Goal: Task Accomplishment & Management: Complete application form

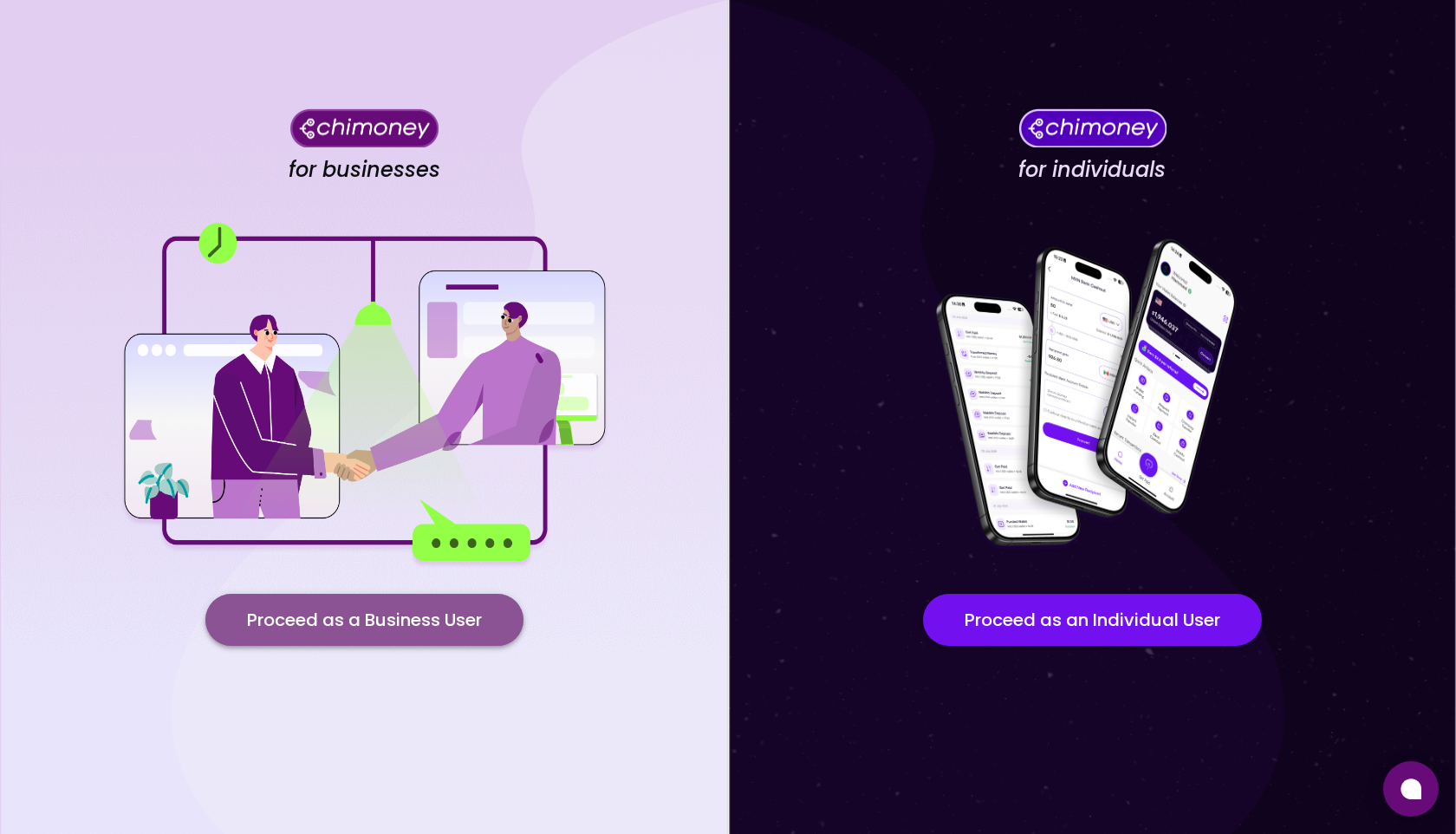
click at [375, 629] on button "Proceed as a Business User" at bounding box center [364, 620] width 318 height 52
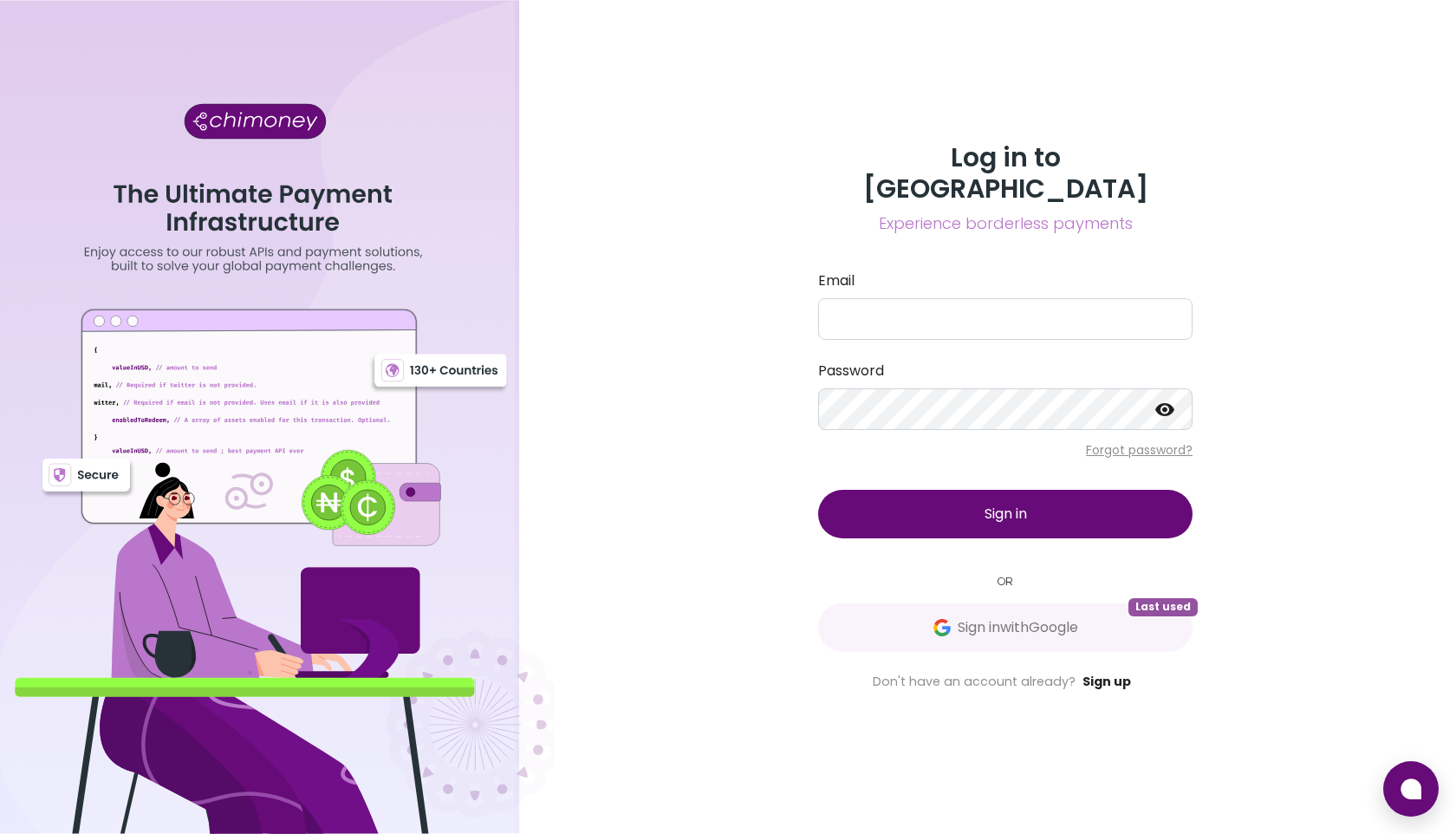
click at [1100, 672] on link "Sign up" at bounding box center [1107, 681] width 48 height 18
click at [1103, 672] on link "Sign up" at bounding box center [1107, 681] width 48 height 18
click at [1100, 672] on link "Sign up" at bounding box center [1107, 681] width 48 height 18
click at [1108, 672] on link "Sign up" at bounding box center [1107, 681] width 48 height 18
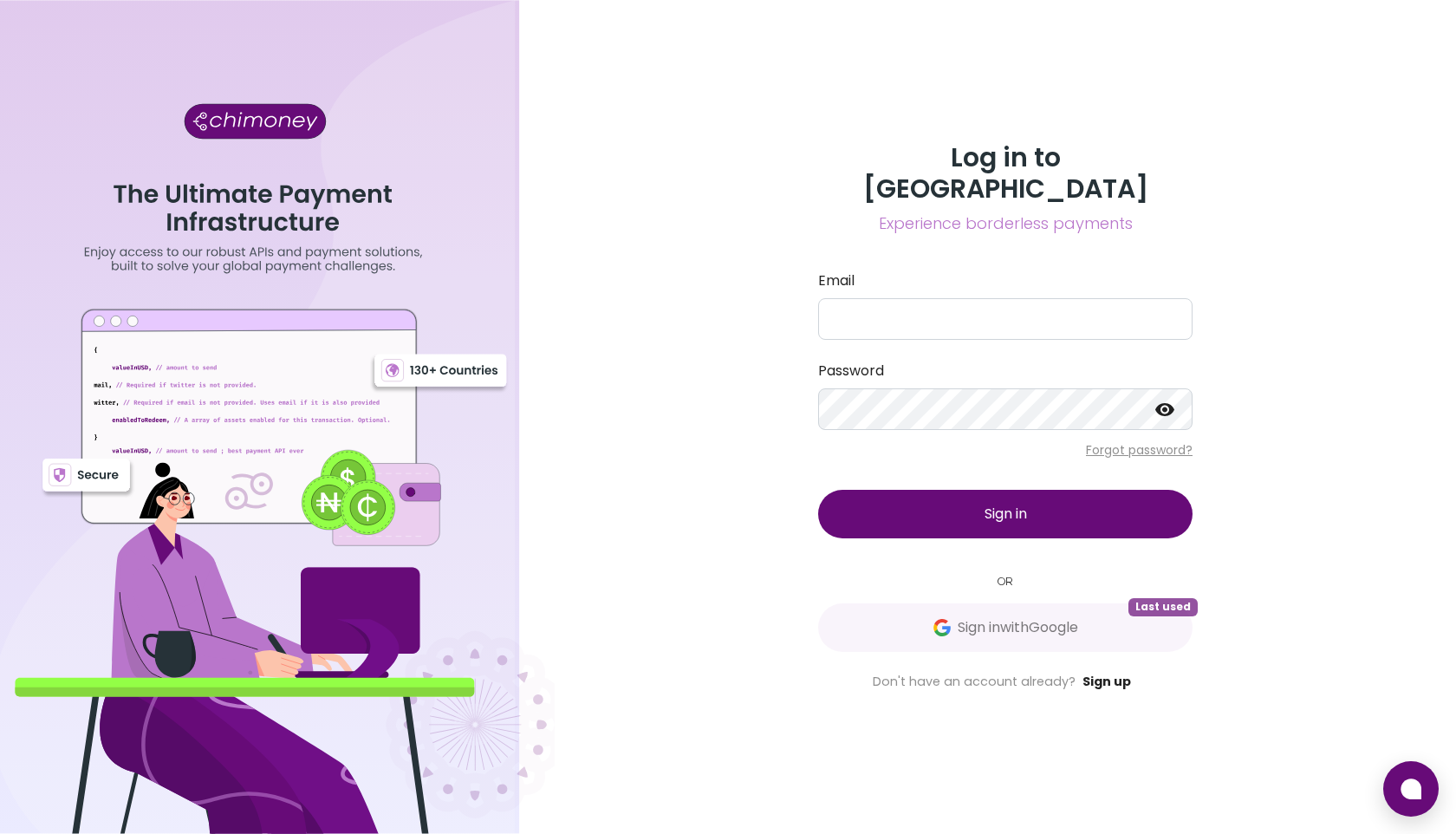
click at [1108, 672] on link "Sign up" at bounding box center [1107, 681] width 48 height 18
click at [1104, 672] on link "Sign up" at bounding box center [1107, 681] width 48 height 18
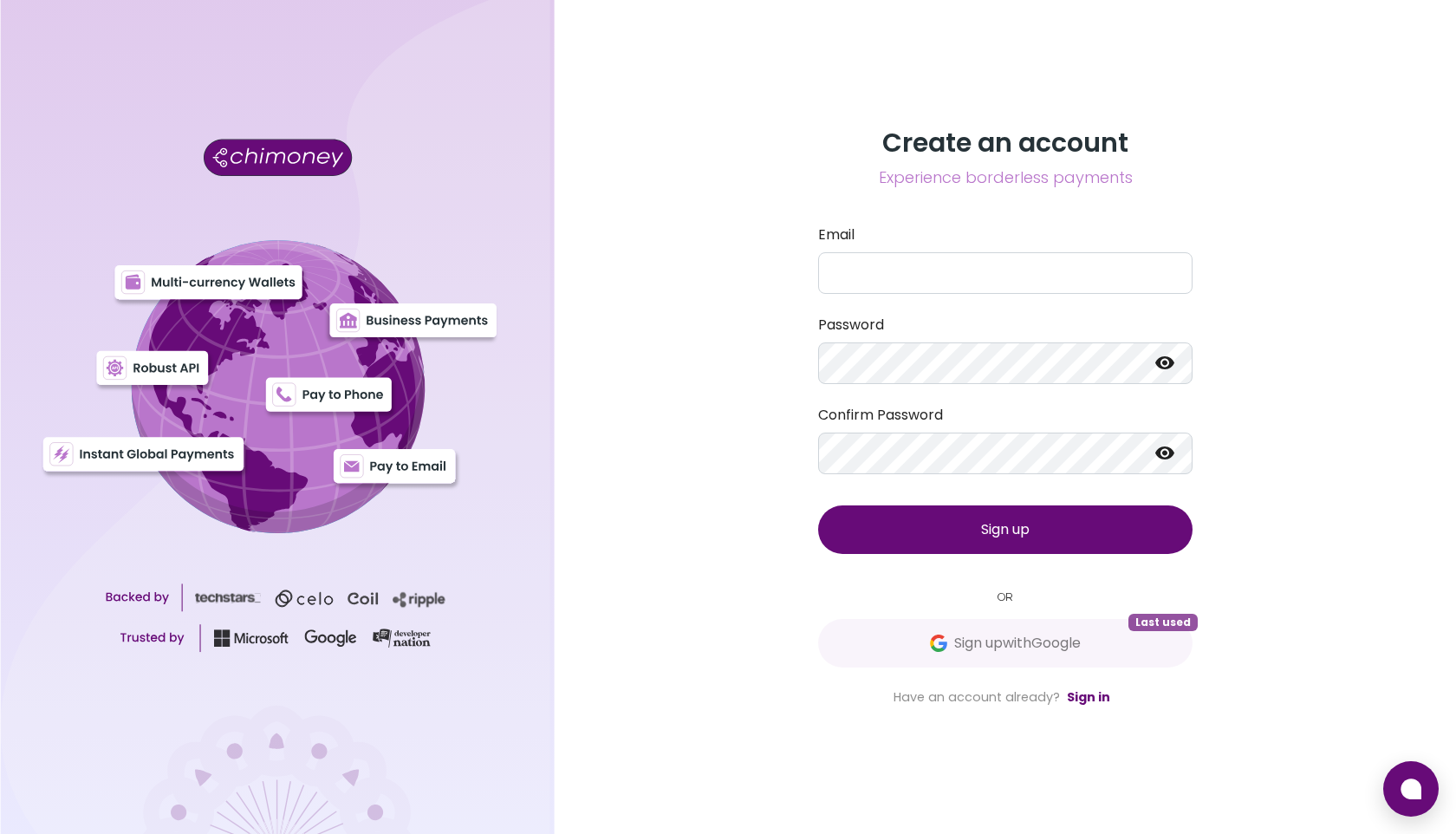
click at [693, 223] on div "Create an account Experience borderless payments Email Password Confirm Passwor…" at bounding box center [1005, 417] width 901 height 834
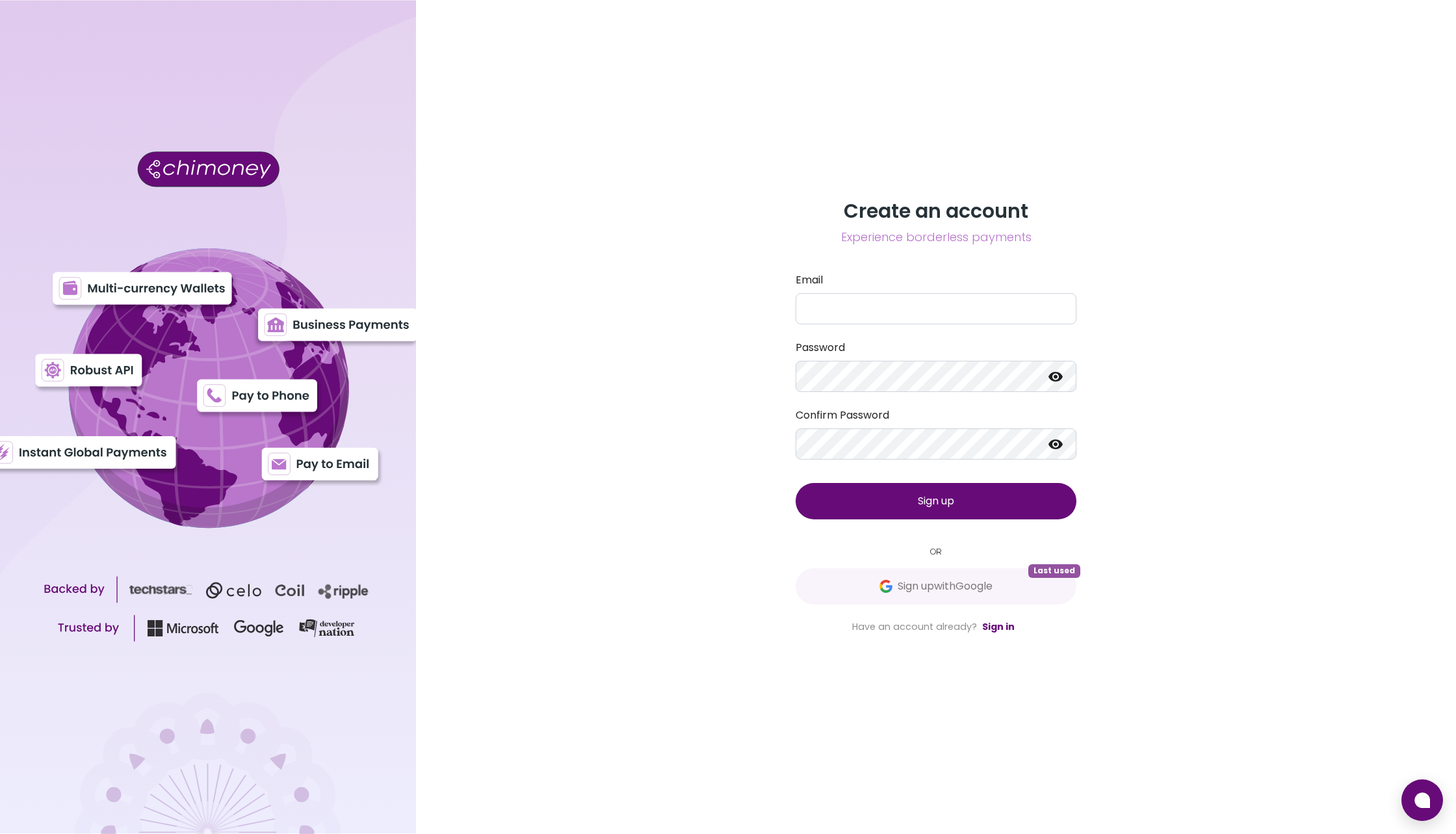
click at [827, 152] on div "Create an account Experience borderless payments Email Password Confirm Passwor…" at bounding box center [936, 417] width 1040 height 834
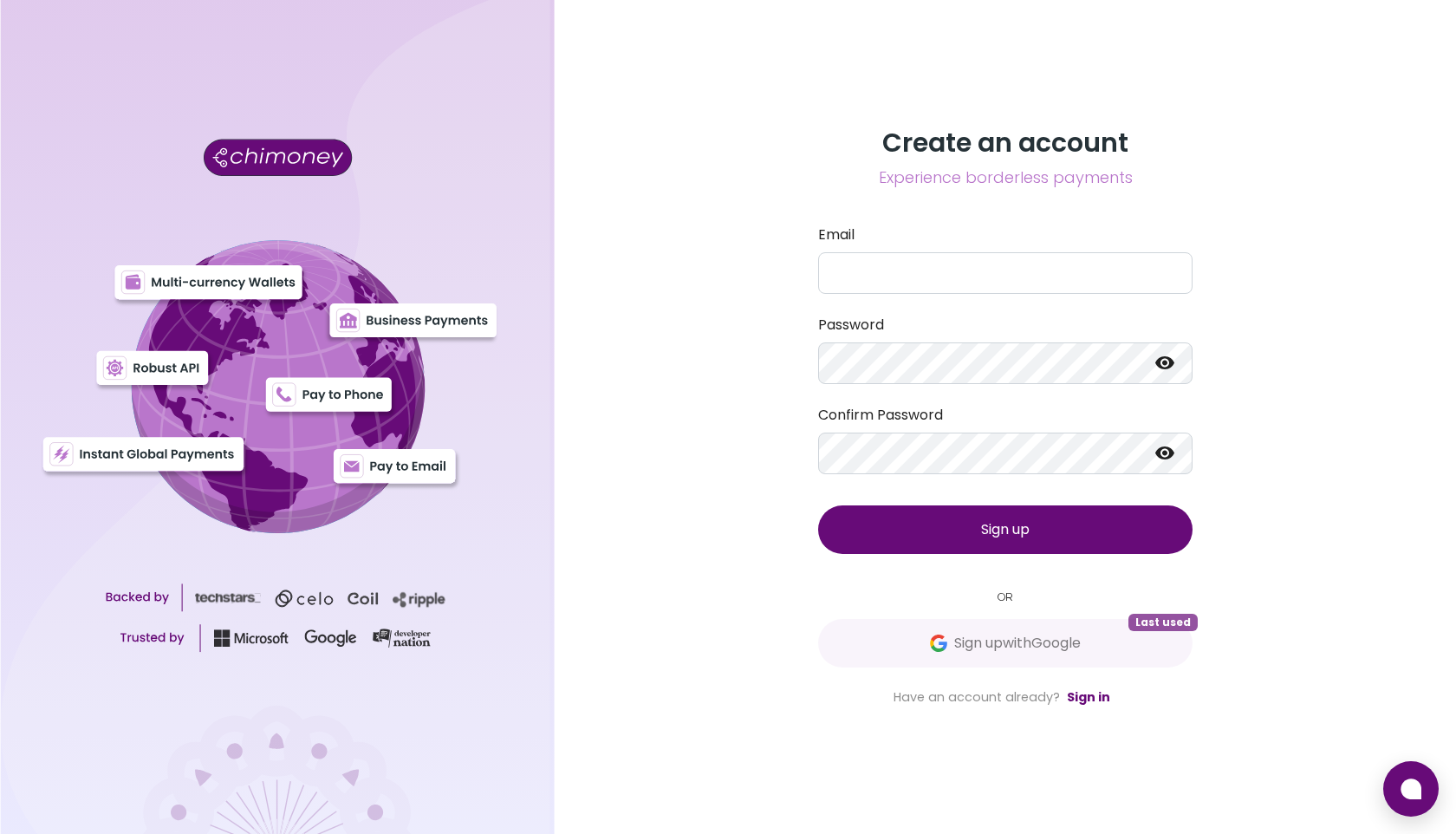
click at [794, 139] on div "Create an account Experience borderless payments Email Password Confirm Passwor…" at bounding box center [1005, 417] width 901 height 834
click at [818, 166] on span "Experience borderless payments" at bounding box center [1005, 178] width 374 height 25
click at [850, 140] on h3 "Create an account" at bounding box center [1005, 143] width 374 height 32
click at [1090, 708] on div "Create an account Experience borderless payments Email Password Confirm Passwor…" at bounding box center [1005, 417] width 901 height 834
click at [1089, 694] on link "Sign in" at bounding box center [1089, 697] width 43 height 18
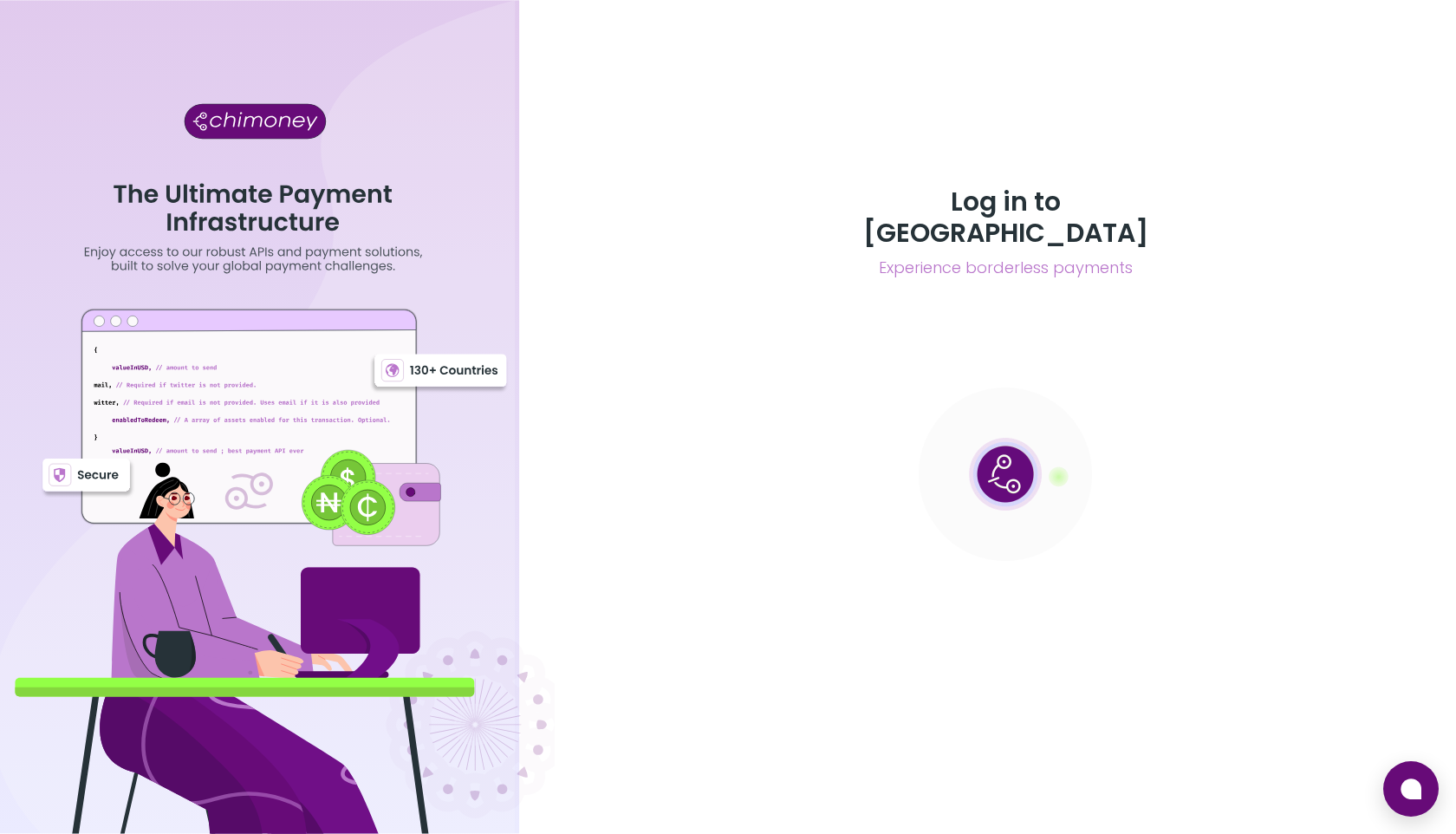
click at [1085, 696] on div "Log in to Chimoney Experience borderless payments" at bounding box center [1005, 417] width 901 height 834
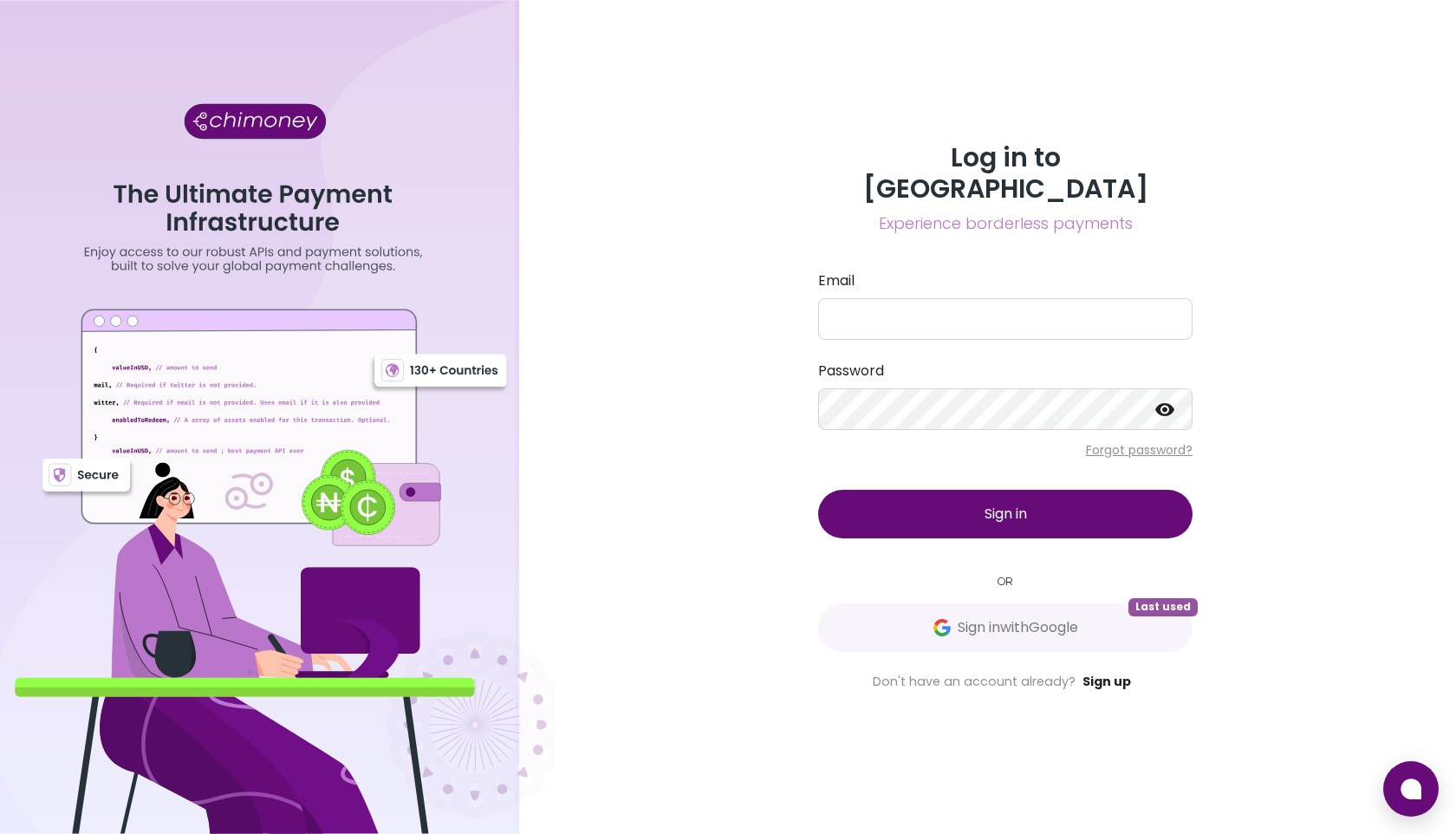
click at [1105, 672] on link "Sign up" at bounding box center [1107, 681] width 48 height 18
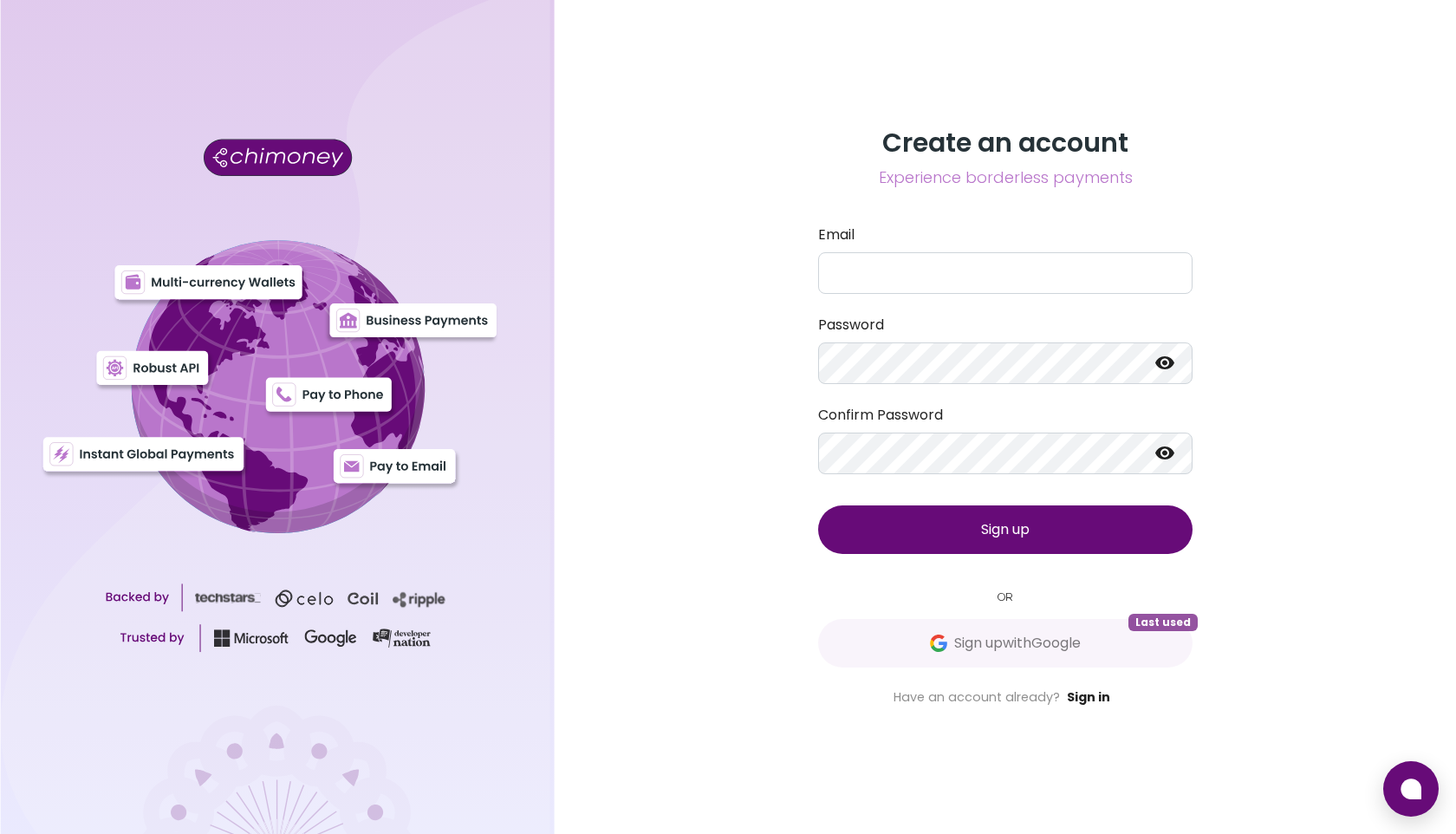
click at [1085, 698] on link "Sign in" at bounding box center [1089, 697] width 43 height 18
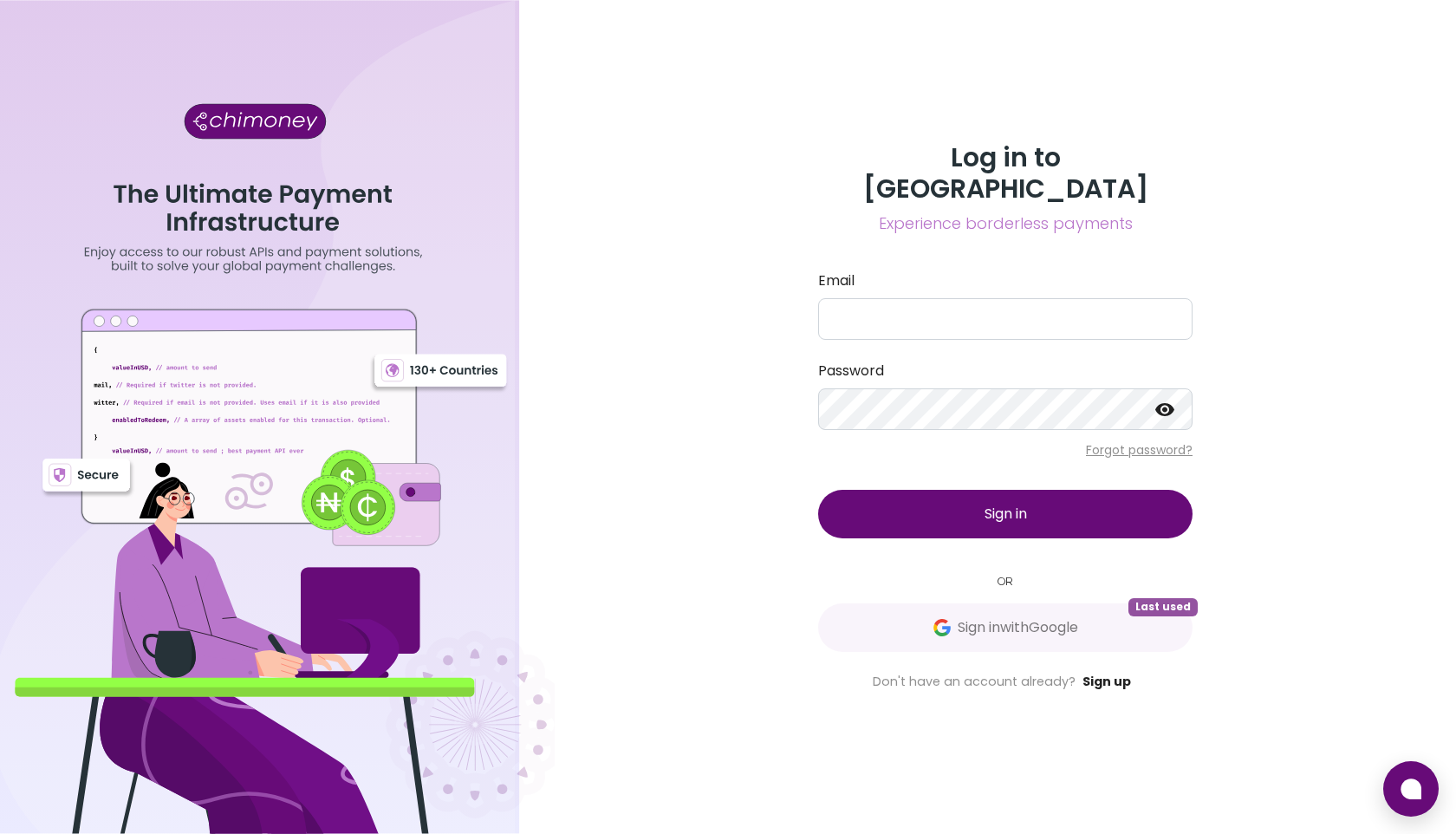
click at [1114, 672] on link "Sign up" at bounding box center [1107, 681] width 48 height 18
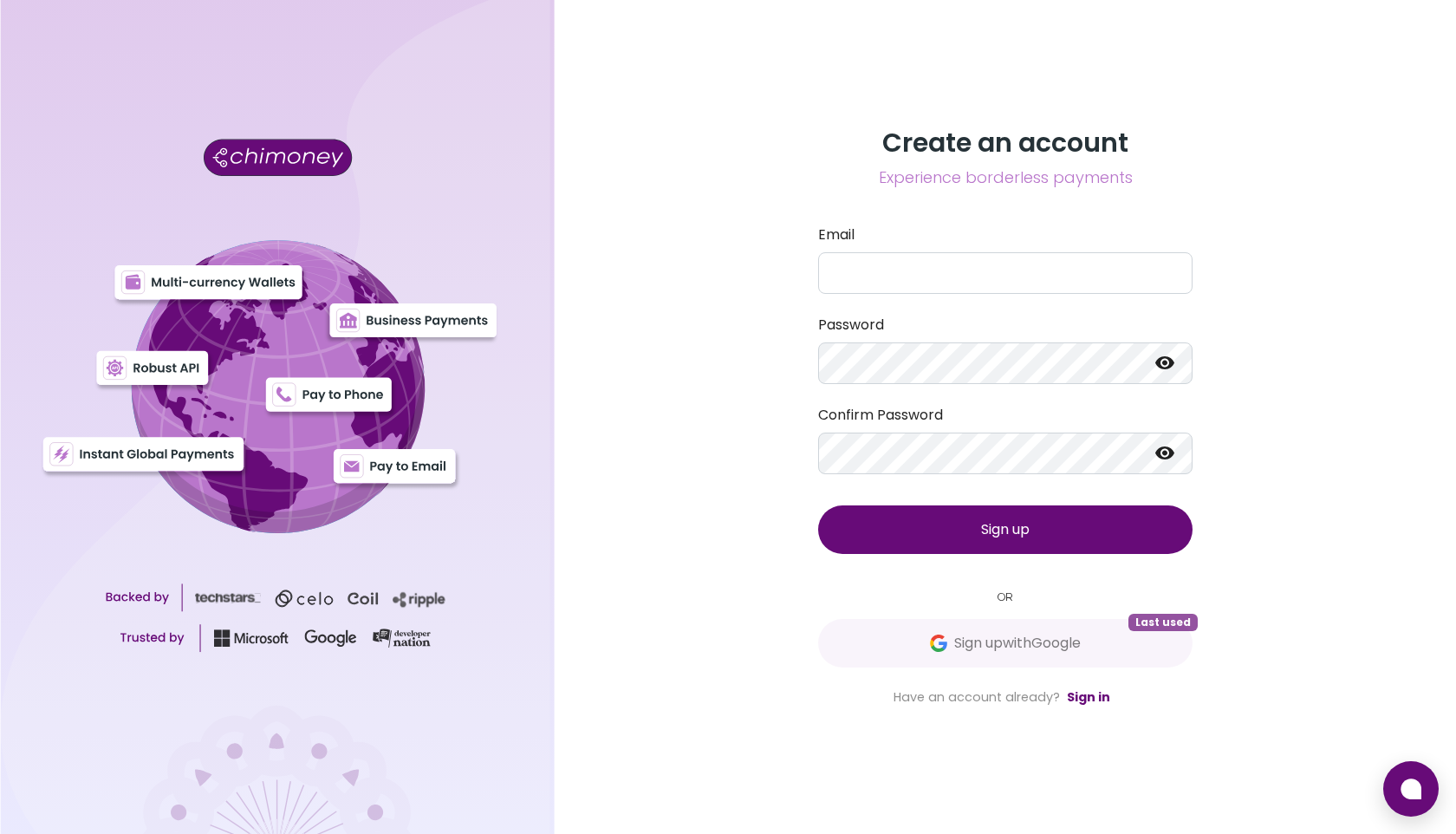
click at [372, 0] on div at bounding box center [277, 417] width 555 height 834
